Goal: Navigation & Orientation: Find specific page/section

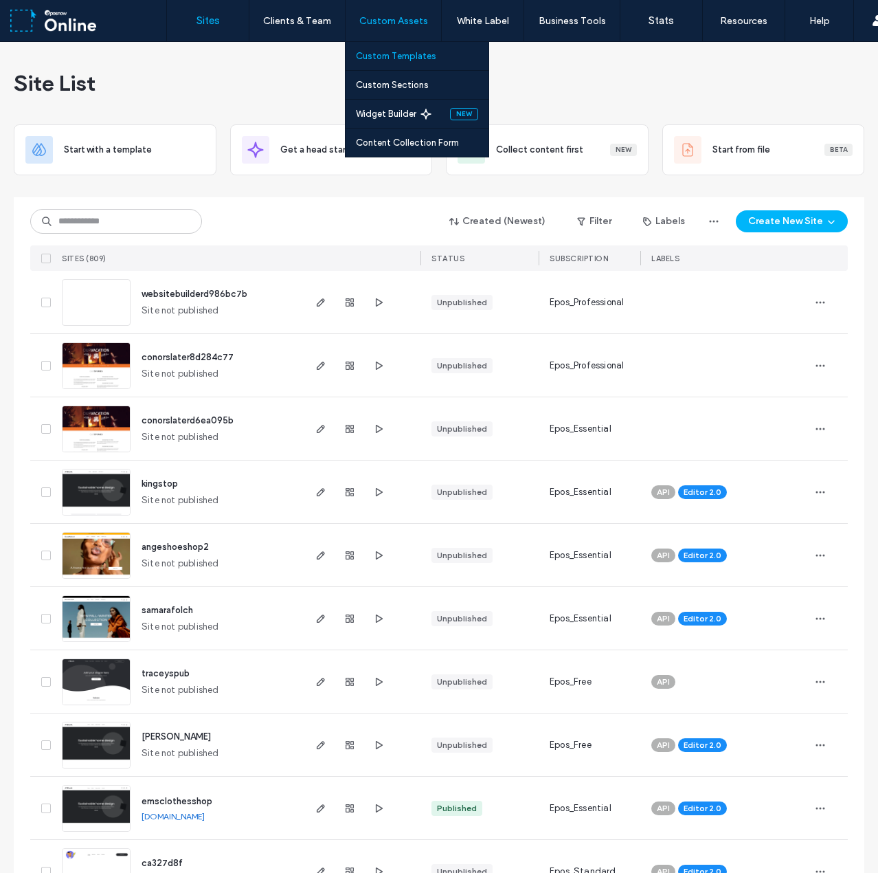
click at [397, 61] on link "Custom Templates" at bounding box center [422, 56] width 133 height 28
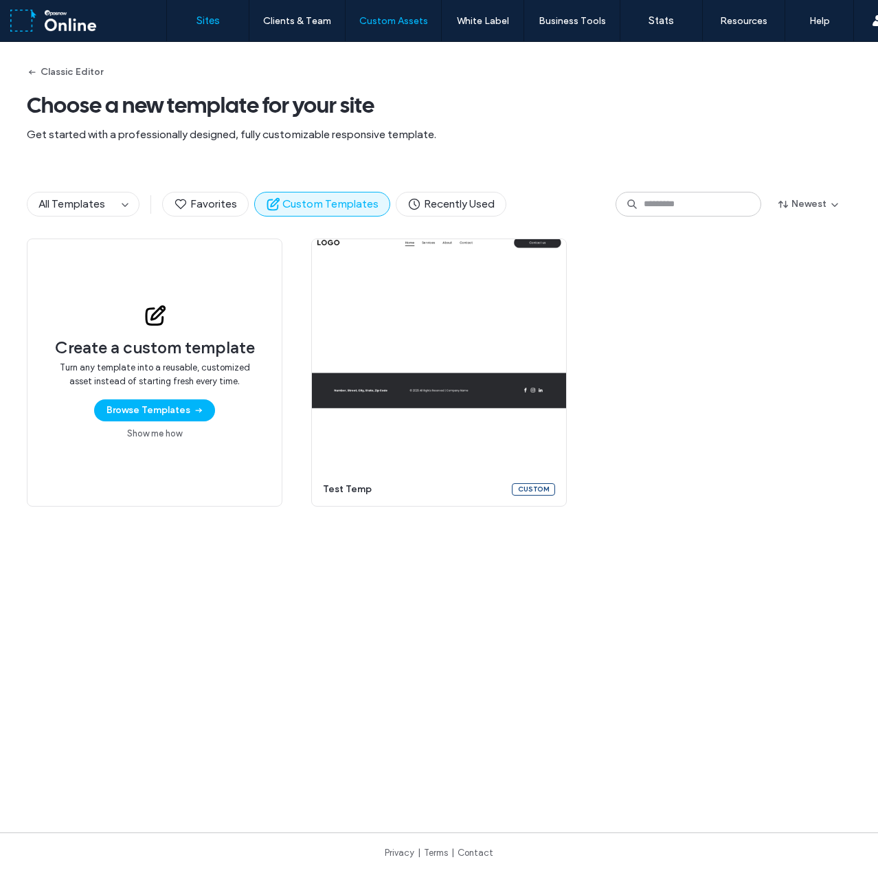
click at [210, 20] on label "Sites" at bounding box center [208, 20] width 23 height 12
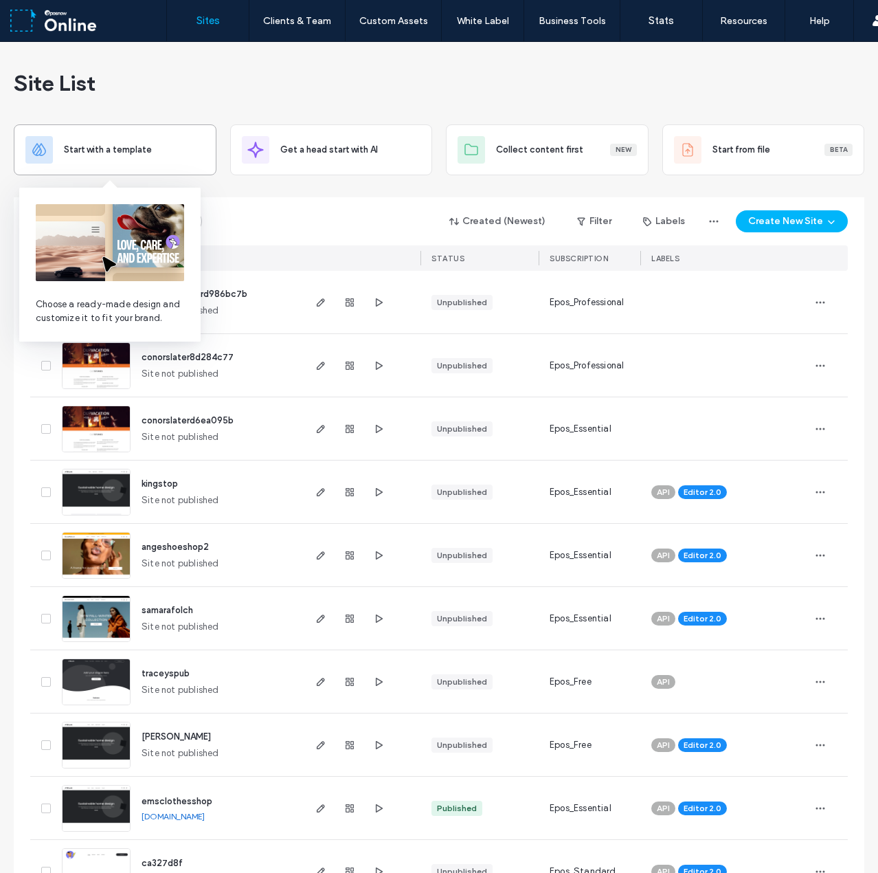
click at [148, 149] on div "Start with a template" at bounding box center [134, 150] width 141 height 14
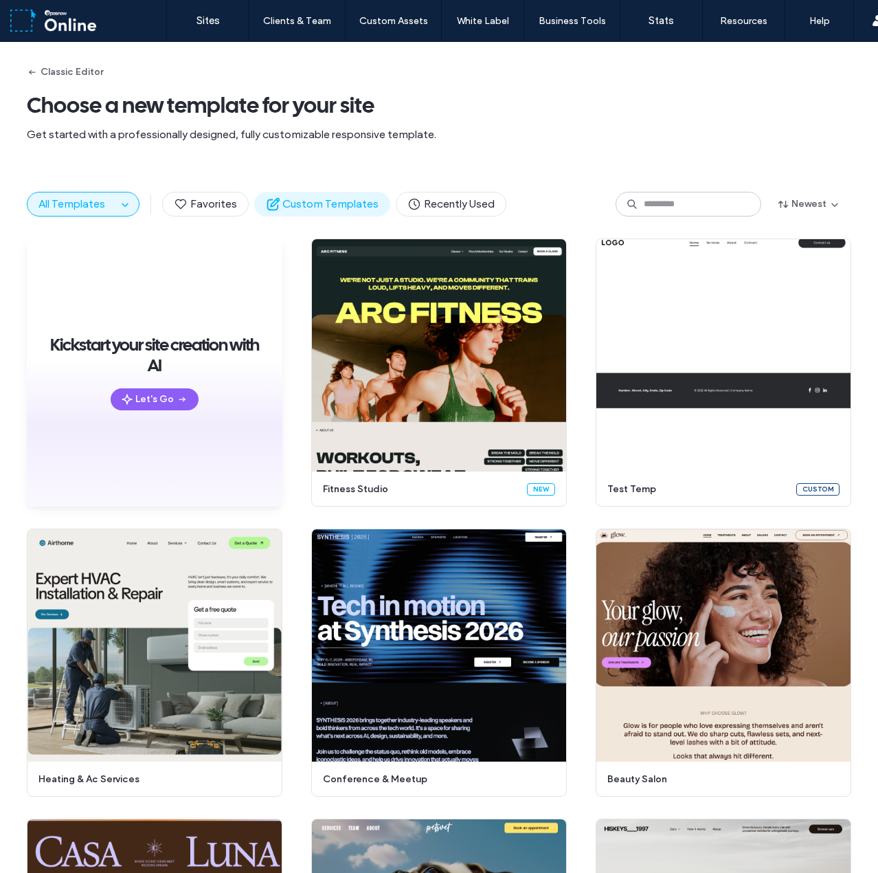
click at [301, 203] on span "Custom Templates" at bounding box center [322, 204] width 113 height 15
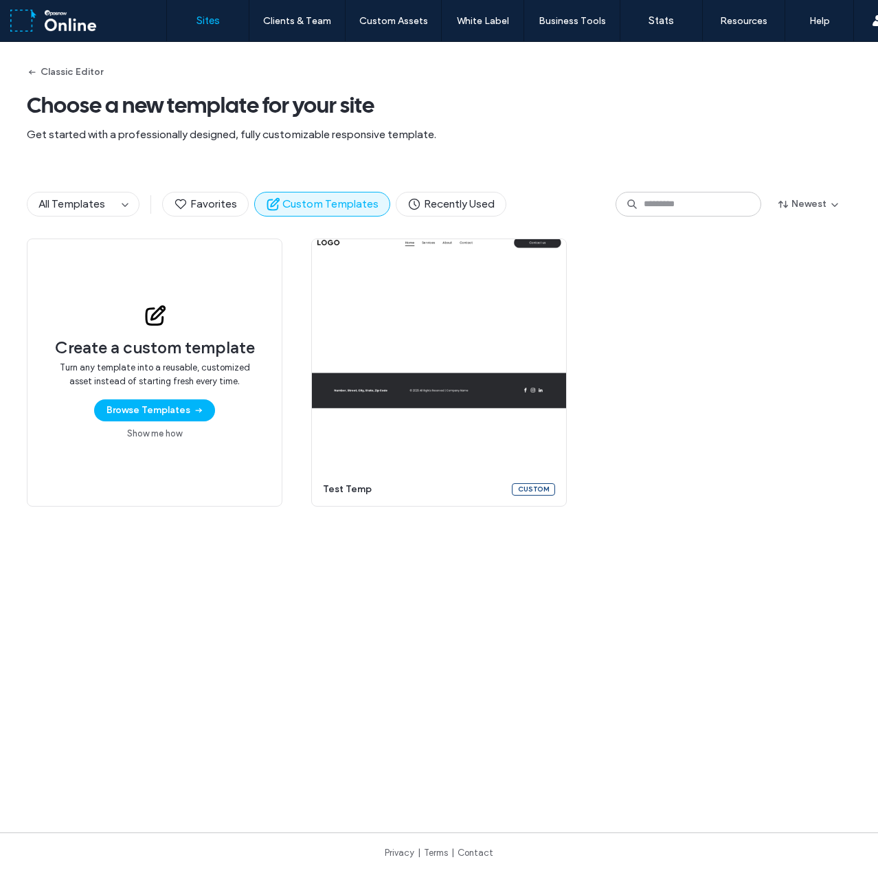
click at [206, 20] on label "Sites" at bounding box center [208, 20] width 23 height 12
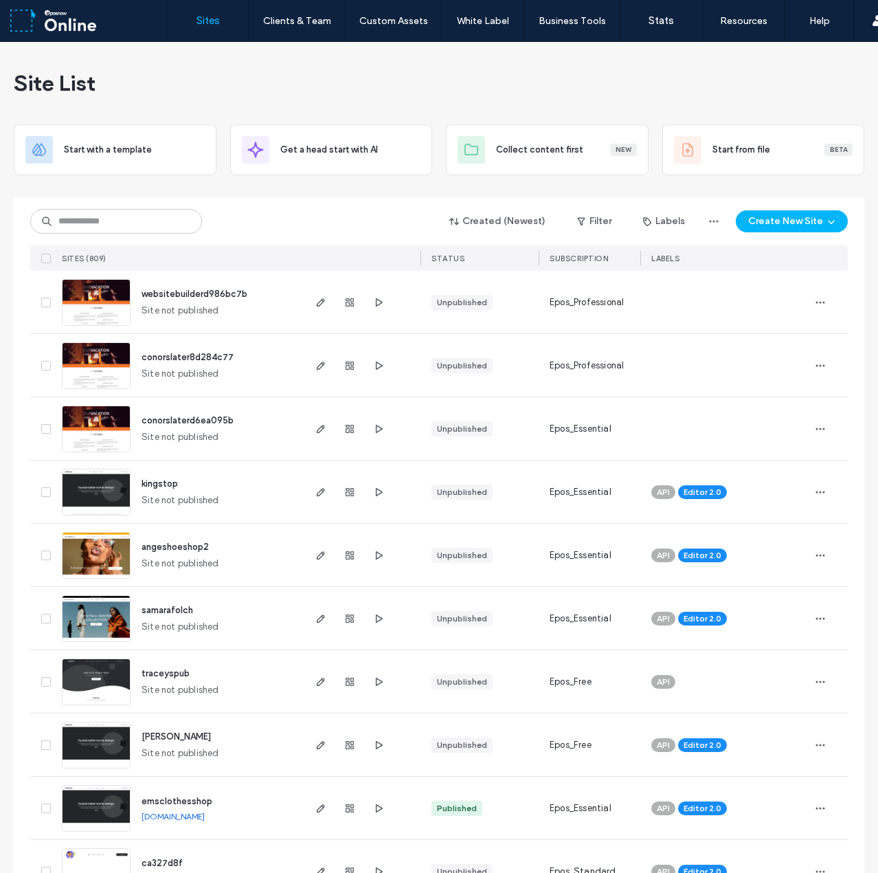
click at [794, 60] on div "Site List" at bounding box center [439, 83] width 851 height 82
